Goal: Ask a question

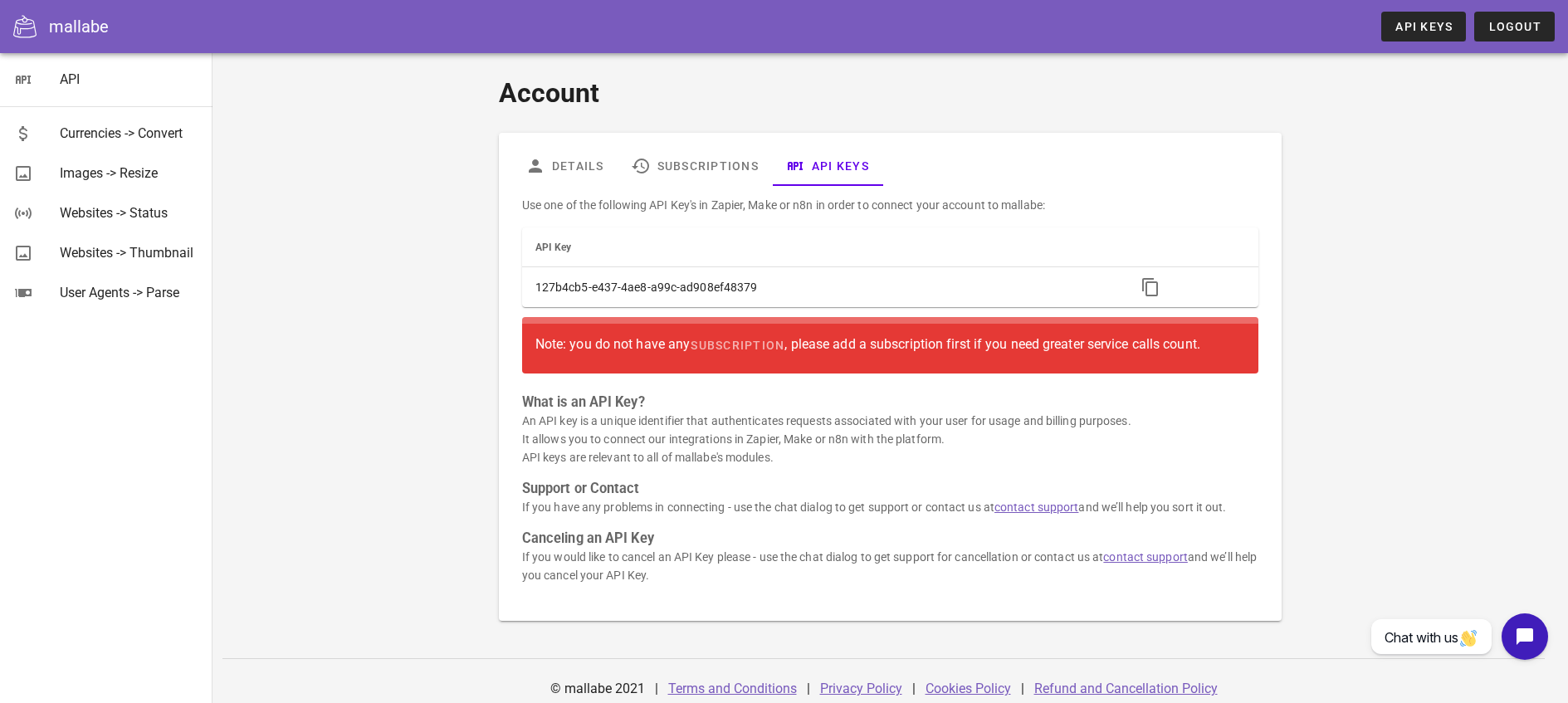
click at [1144, 681] on link "Refund and Cancellation Policy" at bounding box center [1125, 688] width 183 height 16
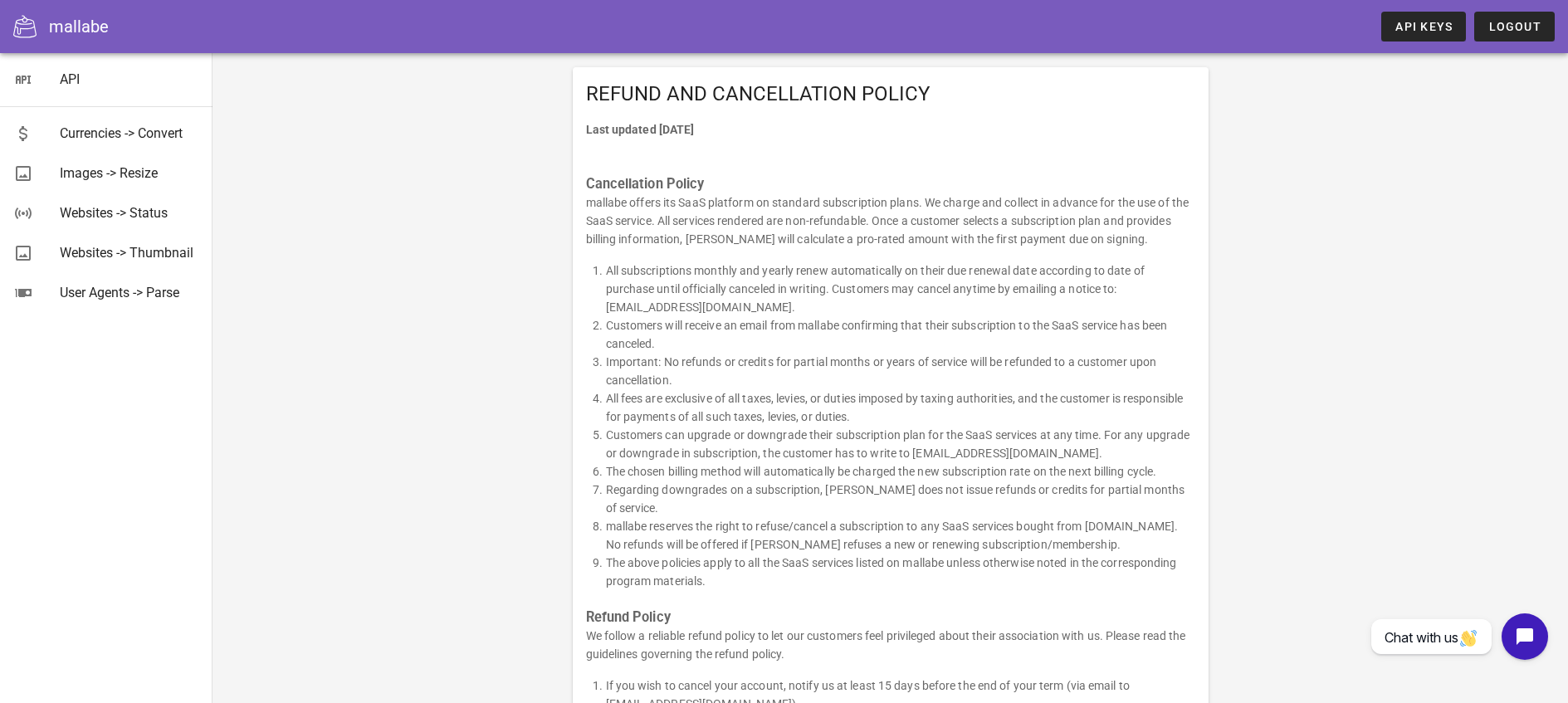
click at [89, 16] on div "mallabe" at bounding box center [78, 26] width 59 height 25
click at [86, 23] on div "mallabe" at bounding box center [78, 26] width 59 height 25
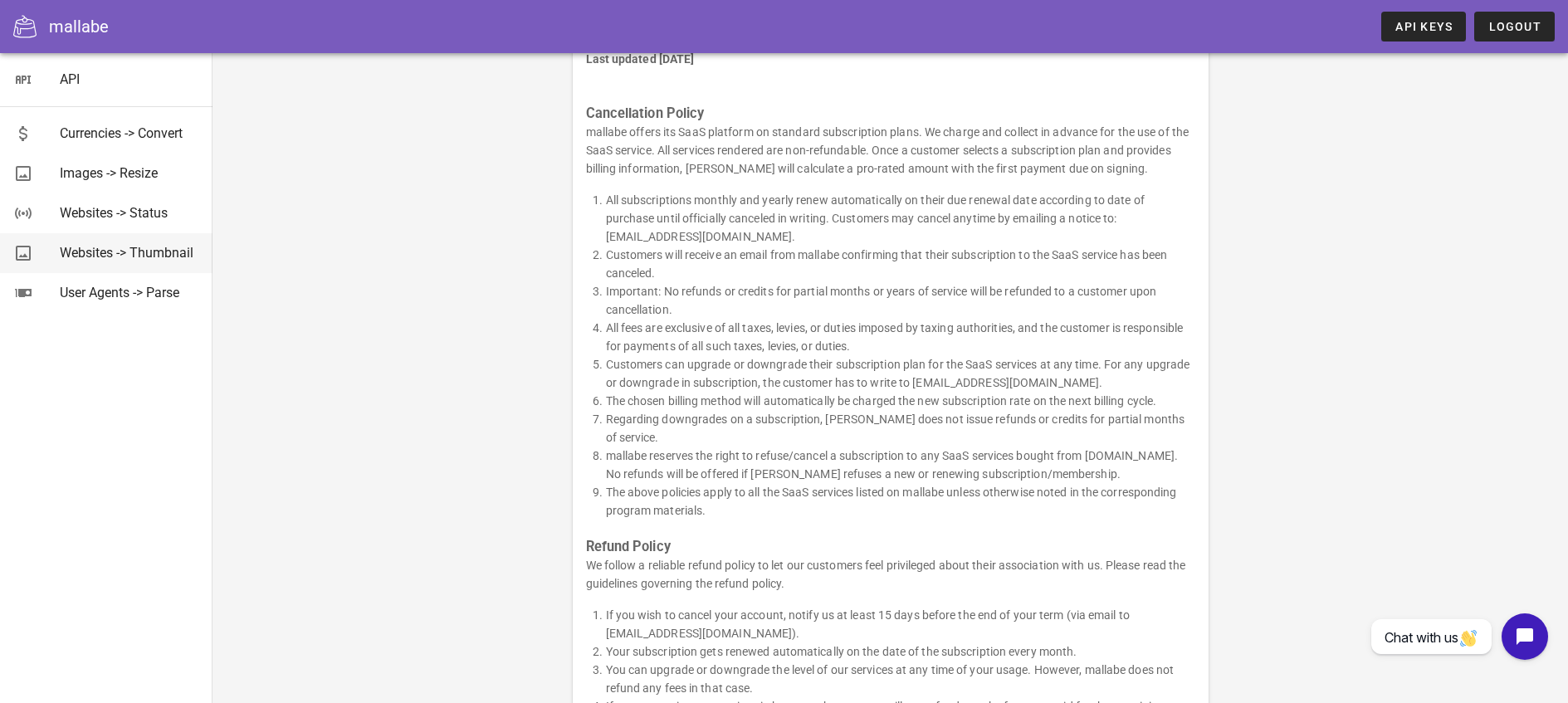
scroll to position [106, 0]
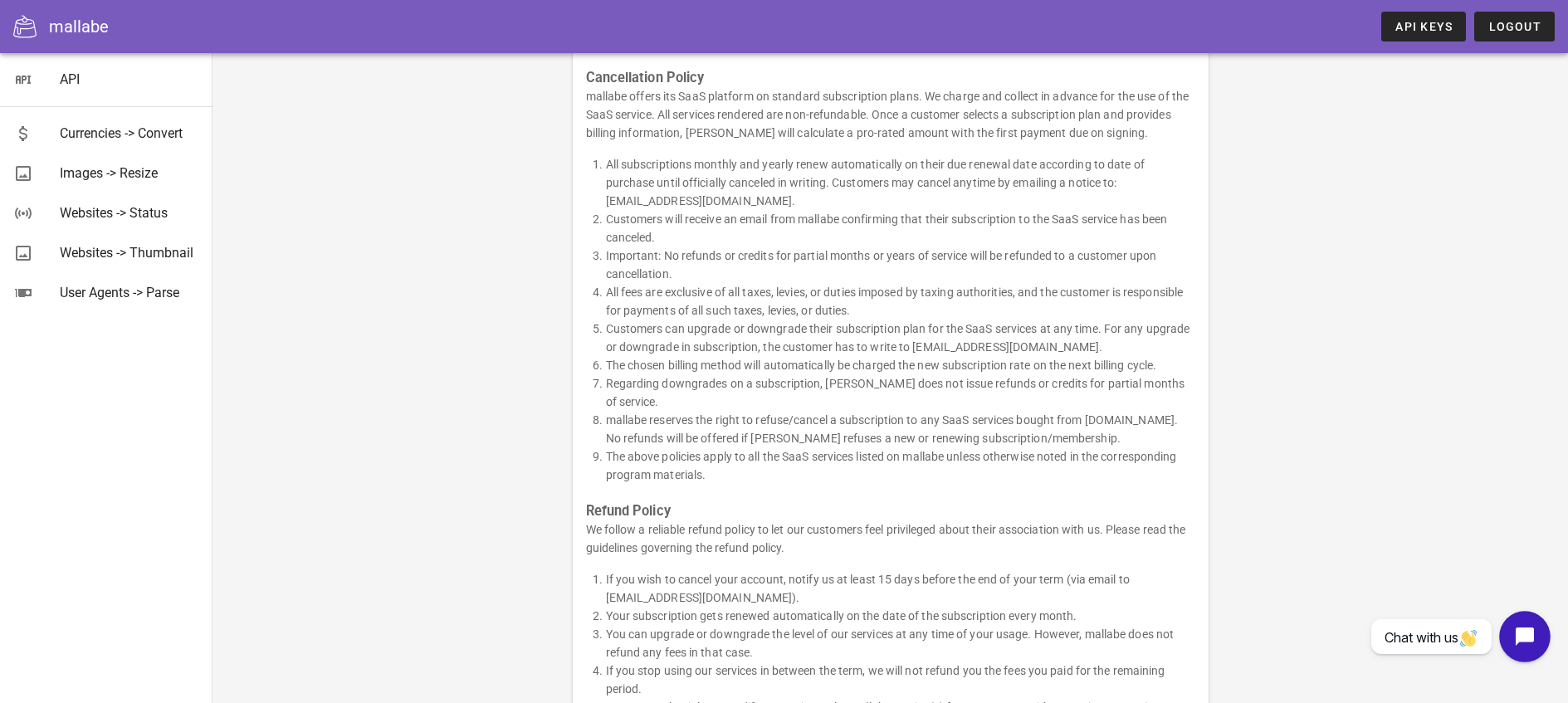
click at [1528, 642] on icon "Open chat widget" at bounding box center [1534, 637] width 15 height 15
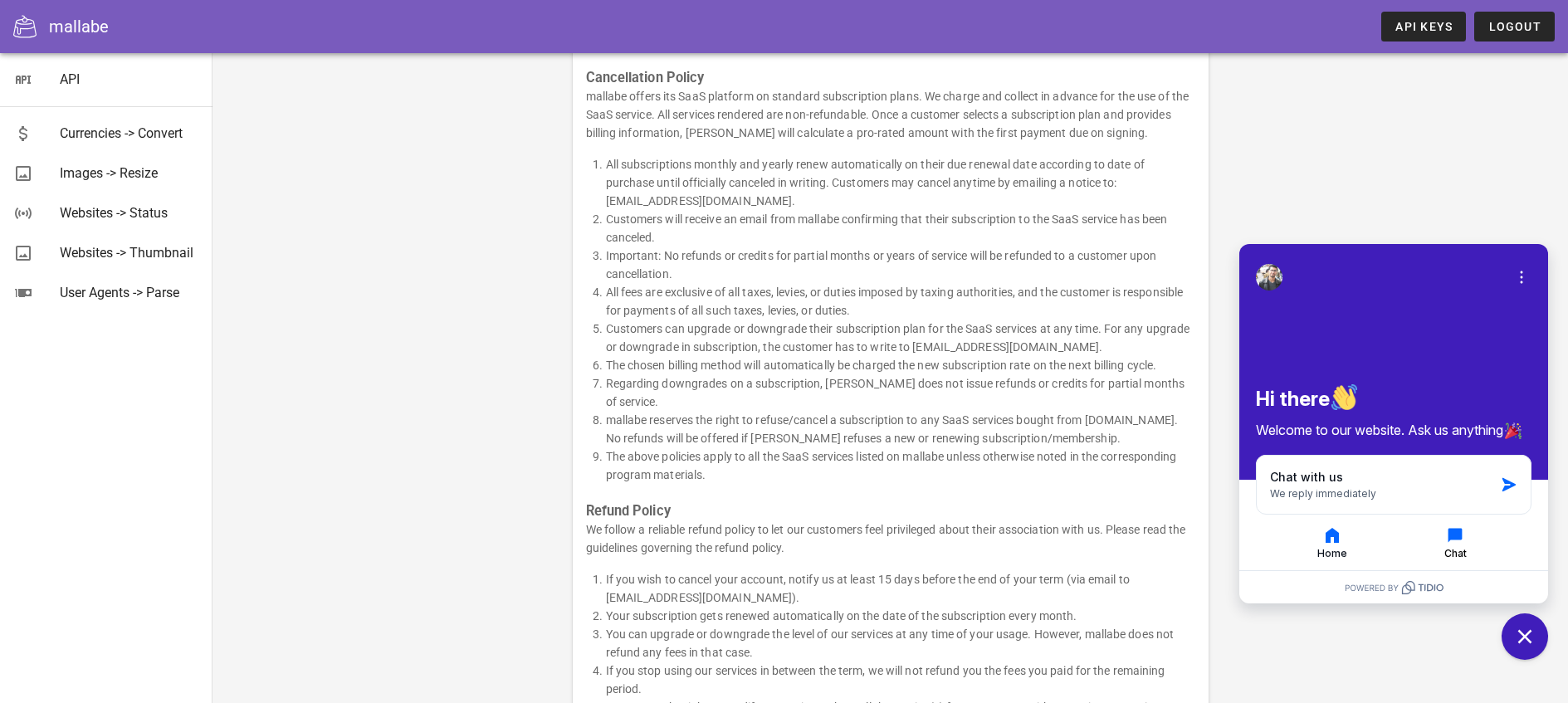
click at [1458, 526] on icon "button" at bounding box center [1454, 535] width 20 height 20
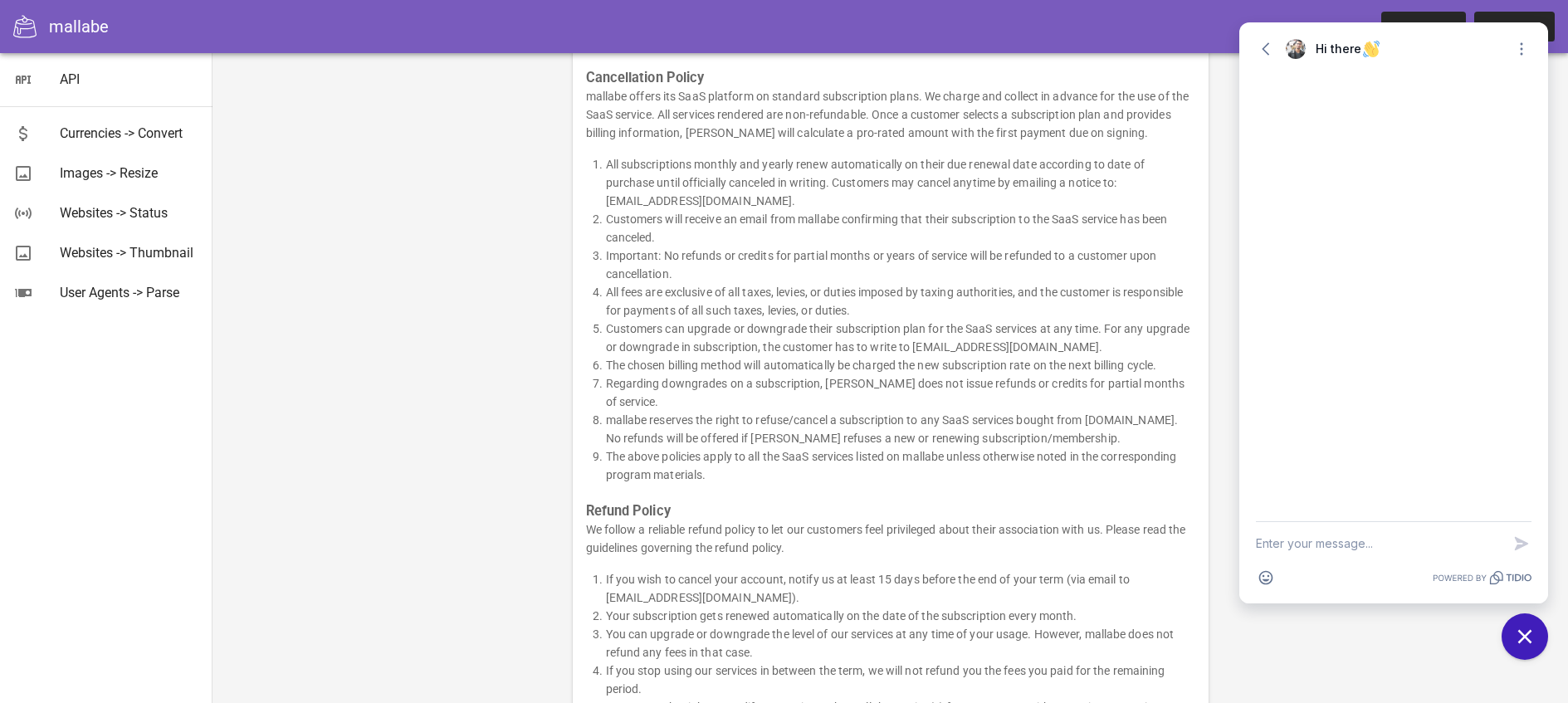
click at [1315, 545] on textarea "New message" at bounding box center [1378, 544] width 245 height 43
type textarea "delete my account"
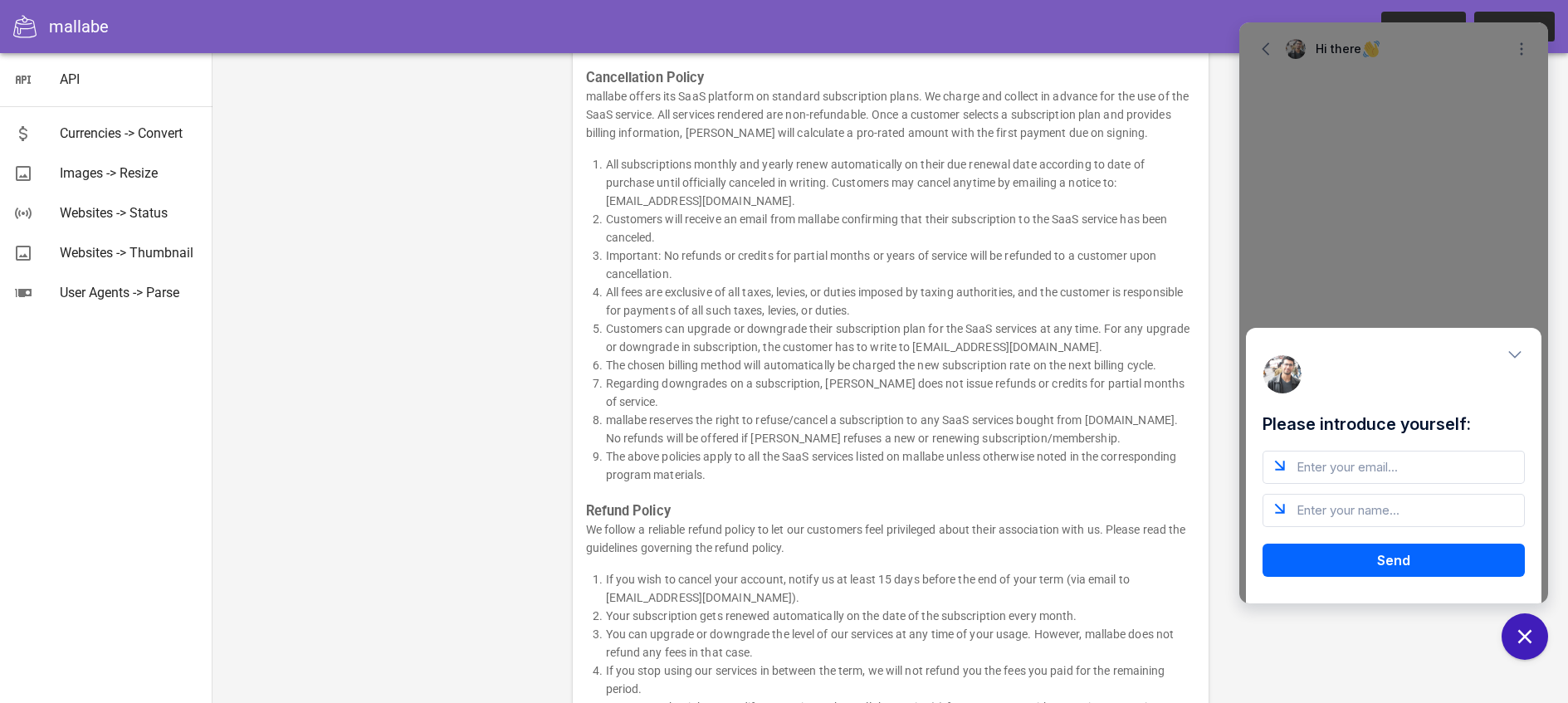
click at [1526, 349] on div "Please introduce yourself: Send" at bounding box center [1393, 466] width 295 height 276
click at [1517, 352] on icon "Close modal" at bounding box center [1514, 354] width 16 height 16
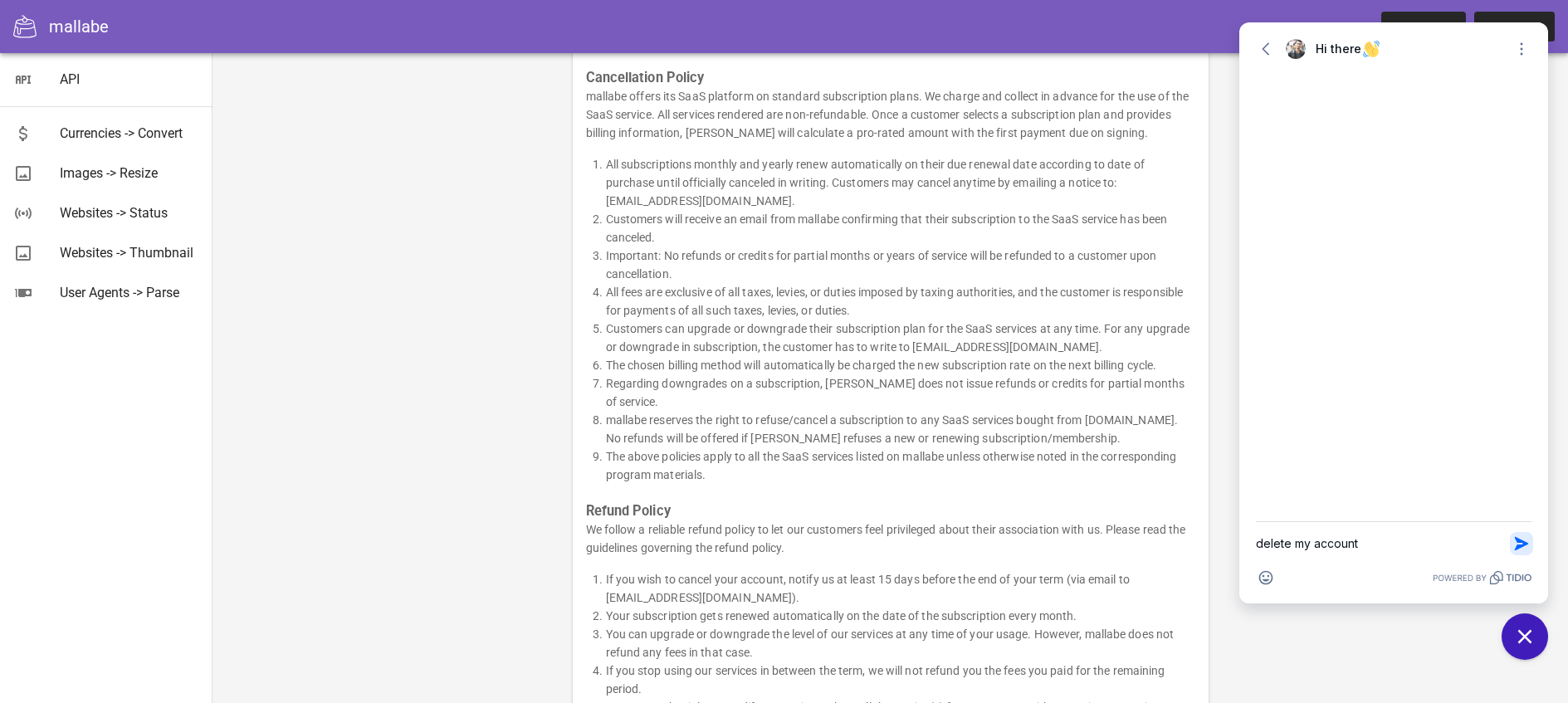
click at [1516, 545] on icon "button" at bounding box center [1521, 544] width 13 height 13
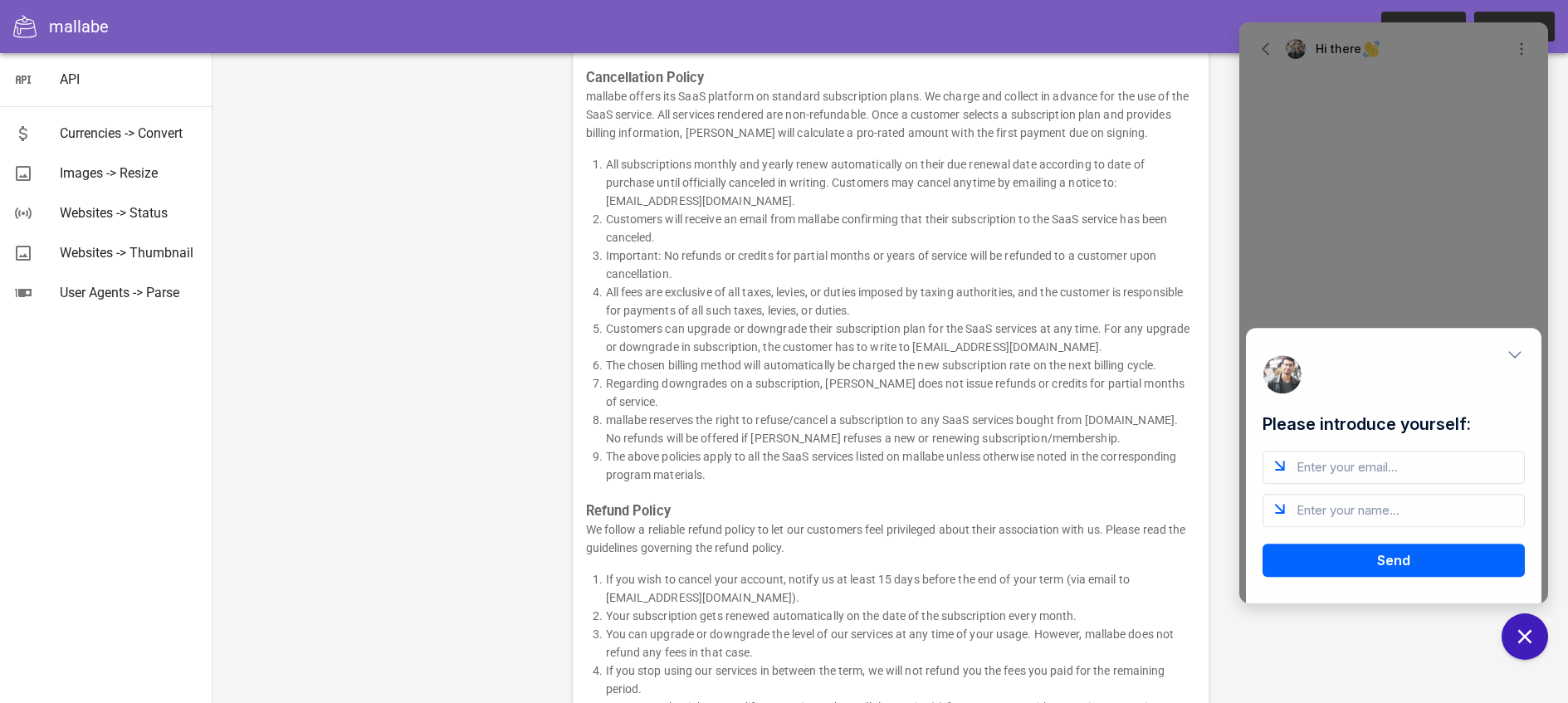
click at [1302, 469] on input "email" at bounding box center [1393, 467] width 263 height 34
type input "brigitta.rucz@yahoo.com"
type input "Brigitta rucz"
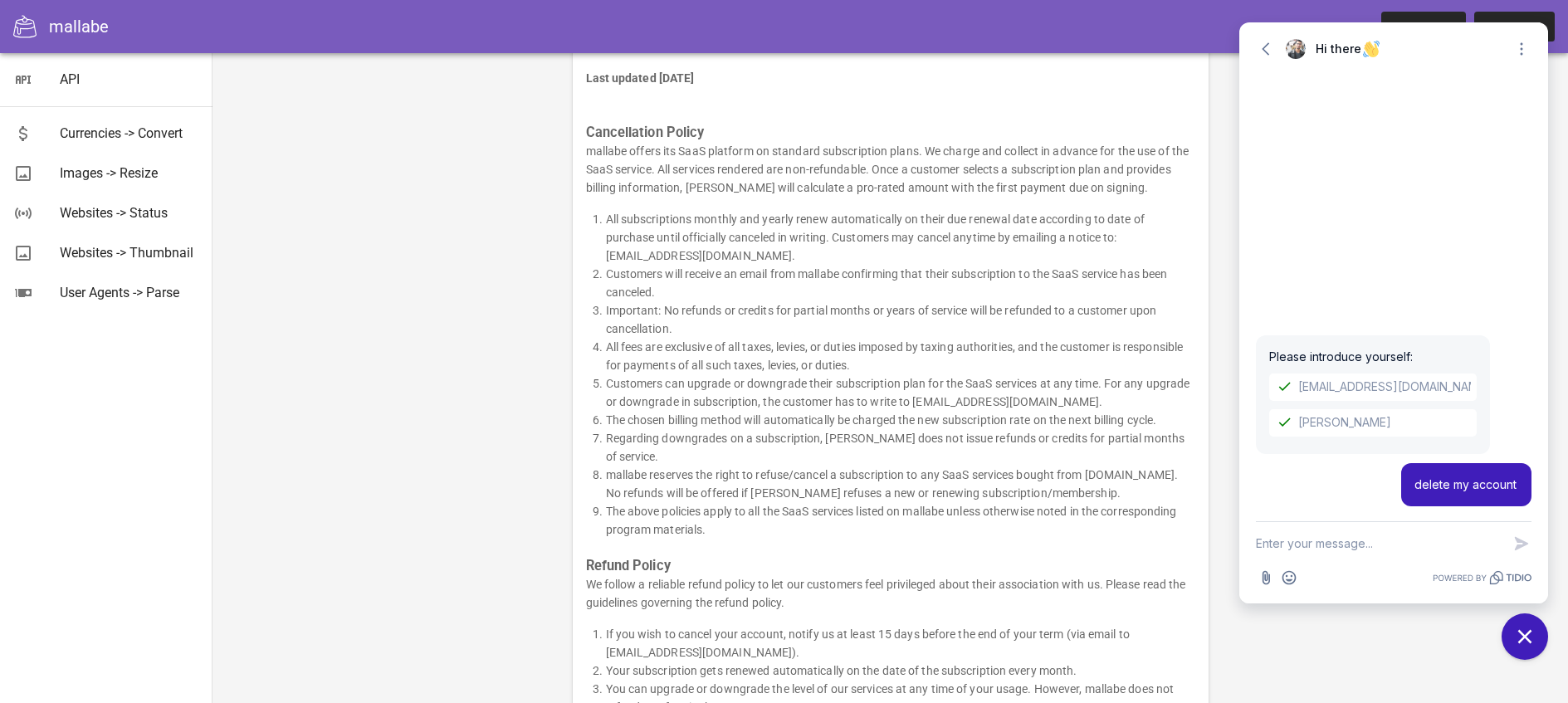
scroll to position [0, 0]
